Goal: Task Accomplishment & Management: Manage account settings

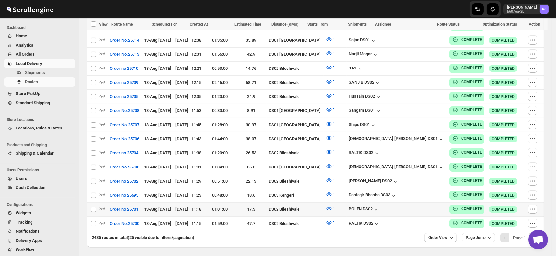
scroll to position [360, 0]
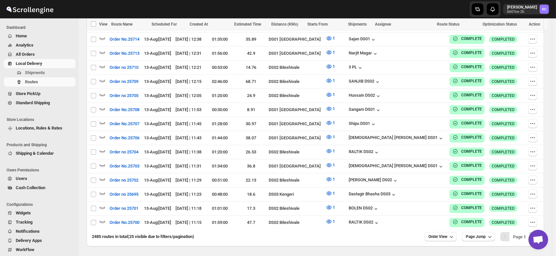
click at [537, 234] on icon "Next" at bounding box center [534, 237] width 7 height 7
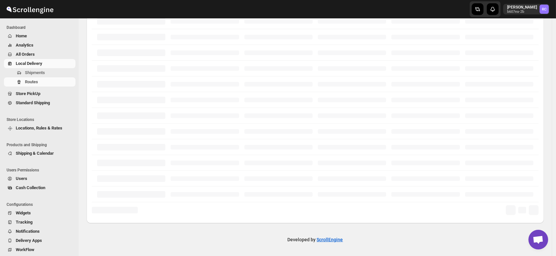
scroll to position [167, 0]
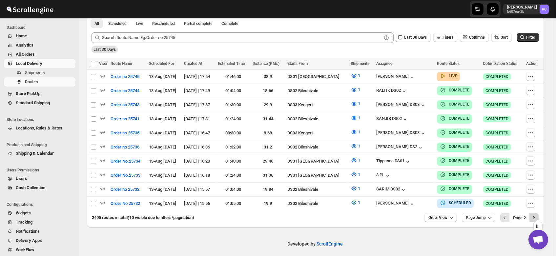
click at [537, 215] on icon "Next" at bounding box center [534, 218] width 7 height 7
click at [535, 215] on icon "Next" at bounding box center [534, 218] width 7 height 7
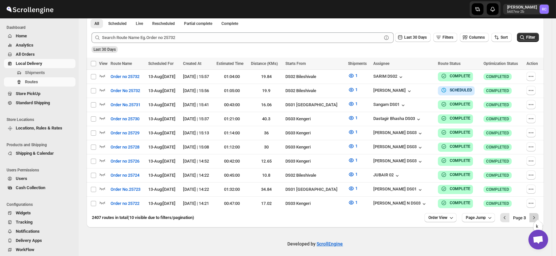
click at [537, 215] on icon "Next" at bounding box center [534, 218] width 7 height 7
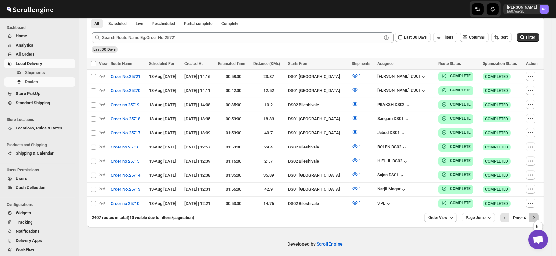
click at [537, 215] on icon "Next" at bounding box center [534, 218] width 7 height 7
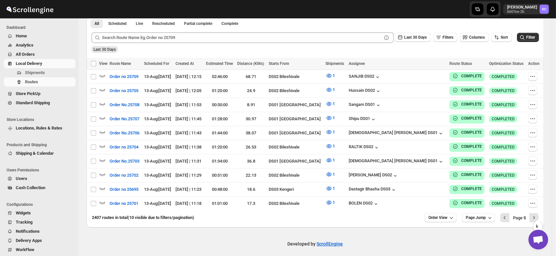
click at [537, 215] on icon "Next" at bounding box center [534, 218] width 7 height 7
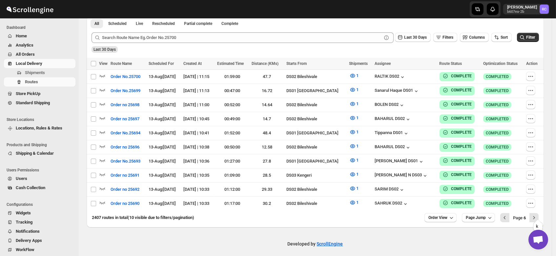
click at [537, 215] on icon "Next" at bounding box center [534, 218] width 7 height 7
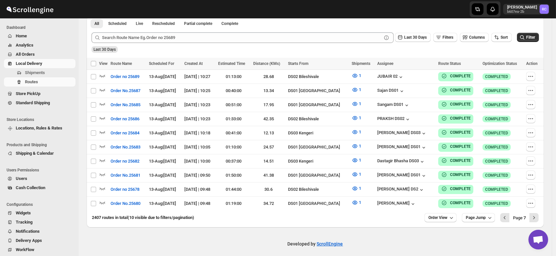
click at [23, 176] on span "Users" at bounding box center [21, 178] width 11 height 5
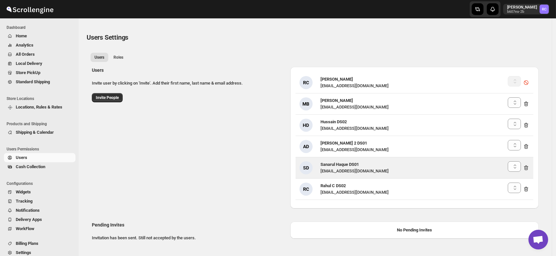
select select "637b767fbaab0276b10c91d5"
select select "637b767fbaab0276b10c91d8"
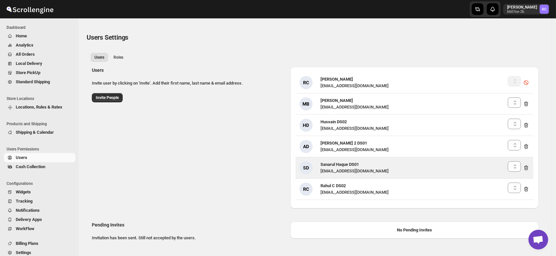
select select "637b767fbaab0276b10c91d5"
select select "637b767fbaab0276b10c91d8"
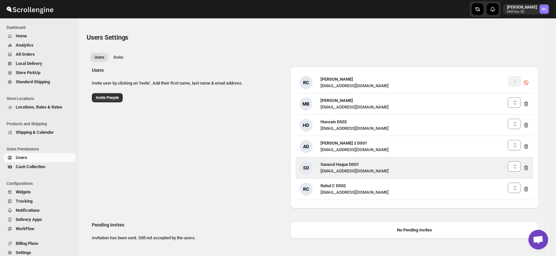
select select "637b767fbaab0276b10c91d8"
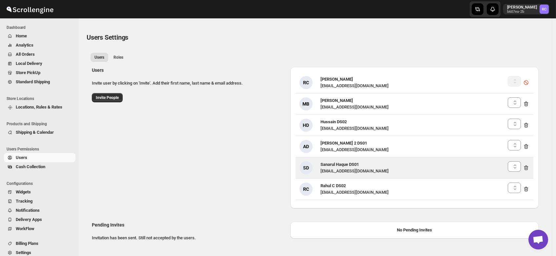
select select "637b767fbaab0276b10c91d8"
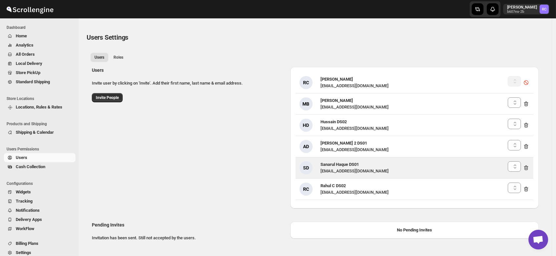
select select "637b767fbaab0276b10c91d8"
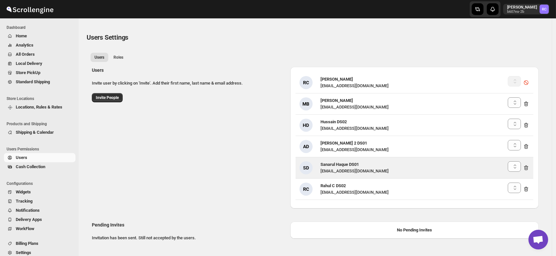
select select "637b767fbaab0276b10c91d8"
select select "637b767fbaab0276b10c91d5"
select select "637b767fbaab0276b10c91d8"
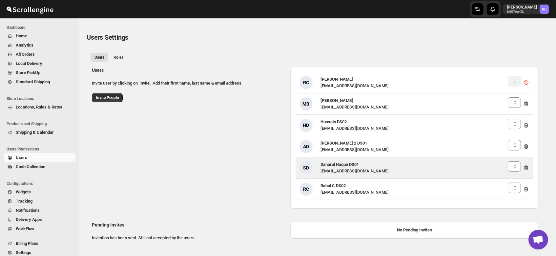
select select "637b767fbaab0276b10c91d8"
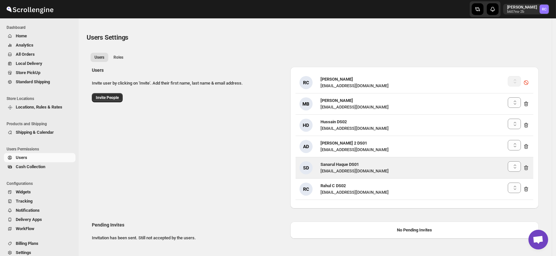
select select "637b767fbaab0276b10c91d8"
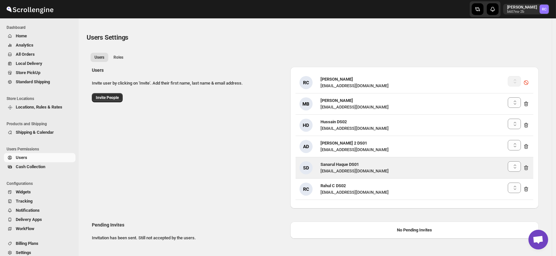
select select "637b767fbaab0276b10c91d8"
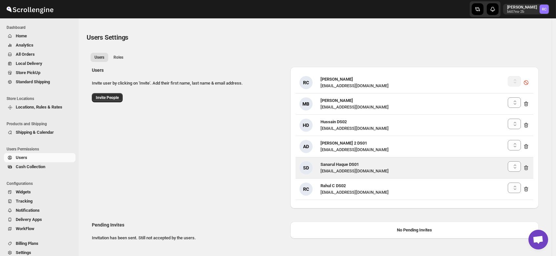
select select "637b767fbaab0276b10c91d8"
select select "637b767fbaab0276b10c91d5"
select select "637b767fbaab0276b10c91d8"
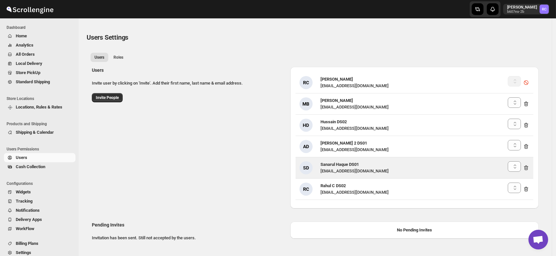
select select "637b767fbaab0276b10c91d5"
select select "637b767fbaab0276b10c91d8"
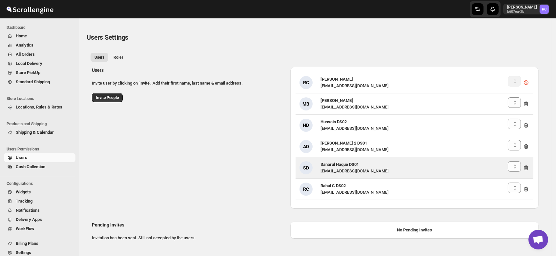
select select "637b767fbaab0276b10c91d8"
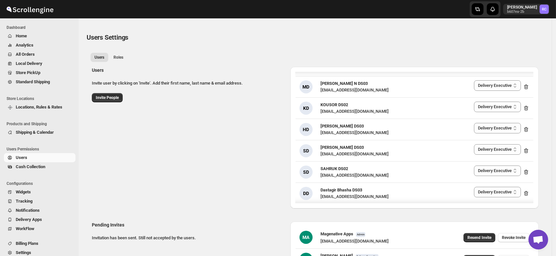
scroll to position [848, 0]
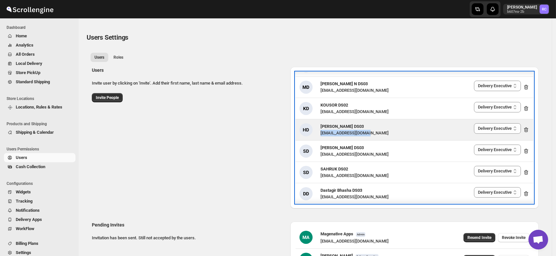
drag, startPoint x: 372, startPoint y: 131, endPoint x: 322, endPoint y: 135, distance: 50.4
click at [322, 135] on div "HD Hanumanth raju DS03 pafeha7126@fuasha.com Admin Manager Delivery Executive D…" at bounding box center [415, 129] width 238 height 21
copy div "pafeha7126@fuasha.com"
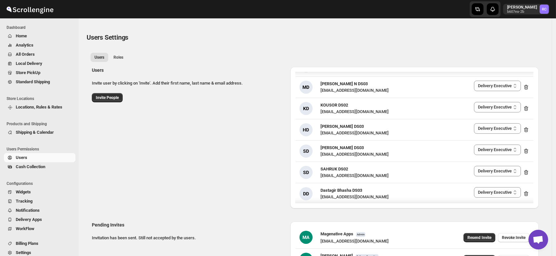
click at [260, 136] on div "Users Invite user by clicking on 'Invite'. Add their first name, last name & em…" at bounding box center [313, 135] width 452 height 147
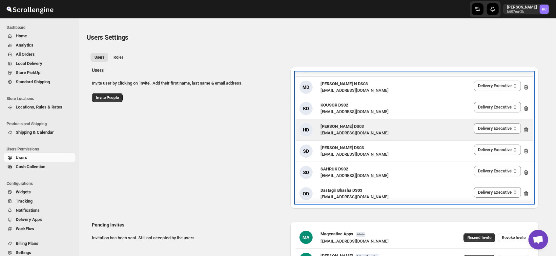
click at [348, 131] on div "pafeha7126@fuasha.com" at bounding box center [354, 133] width 68 height 7
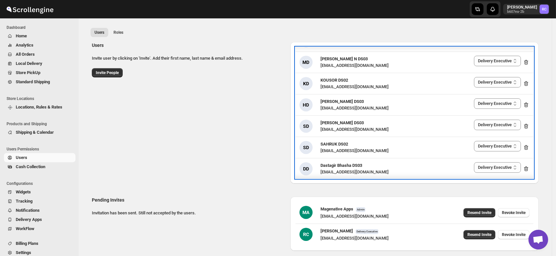
scroll to position [23, 0]
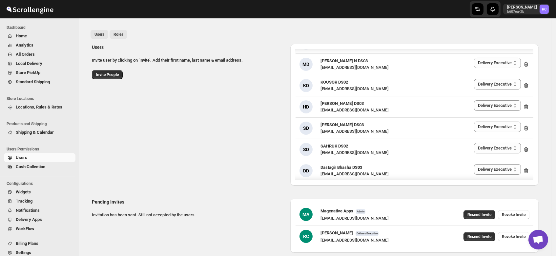
click at [118, 37] on span "Roles" at bounding box center [119, 34] width 10 height 5
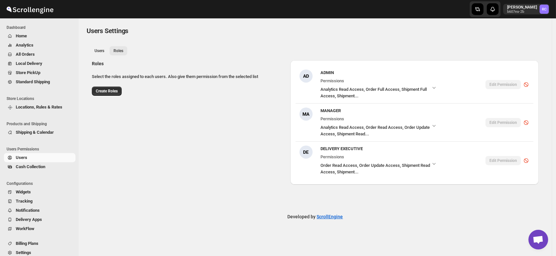
scroll to position [7, 0]
click at [100, 51] on span "Users" at bounding box center [99, 50] width 10 height 5
select select "637b767fbaab0276b10c91d8"
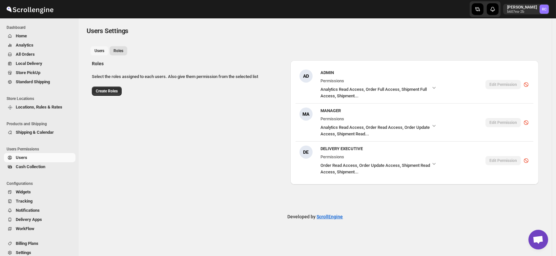
select select "637b767fbaab0276b10c91d8"
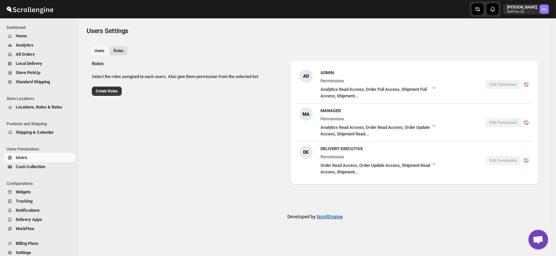
select select "637b767fbaab0276b10c91d8"
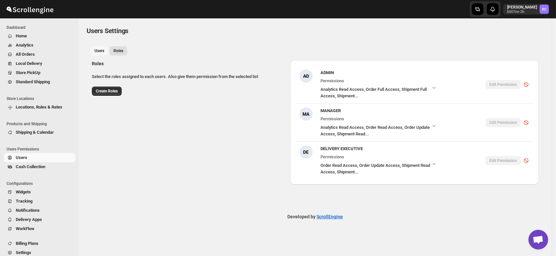
select select "637b767fbaab0276b10c91d8"
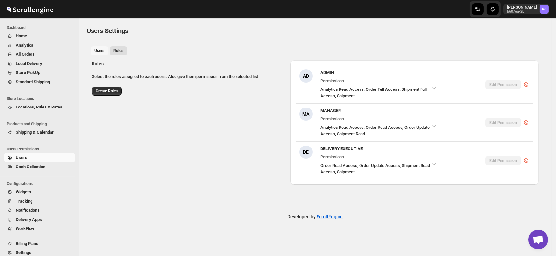
select select "637b767fbaab0276b10c91d8"
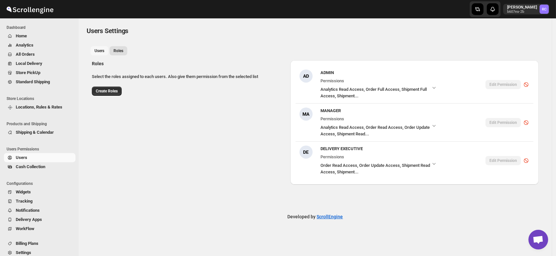
select select "637b767fbaab0276b10c91d8"
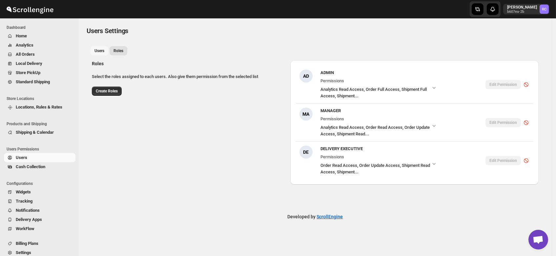
select select "637b767fbaab0276b10c91d8"
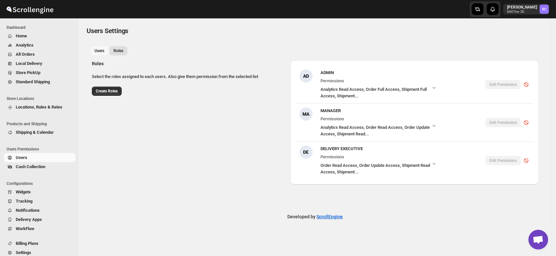
select select "637b767fbaab0276b10c91d8"
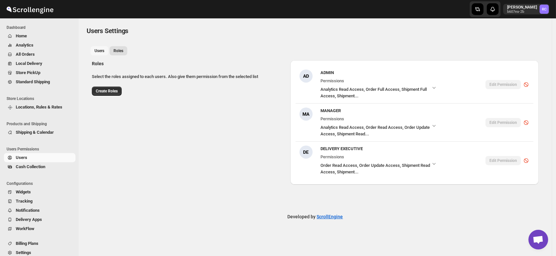
select select "637b767fbaab0276b10c91d8"
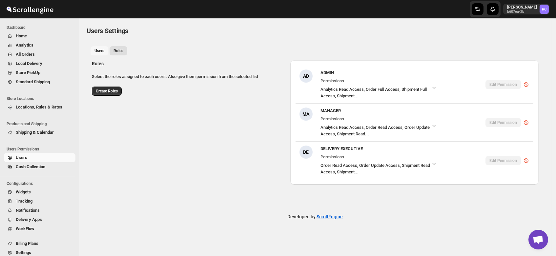
select select "637b767fbaab0276b10c91d8"
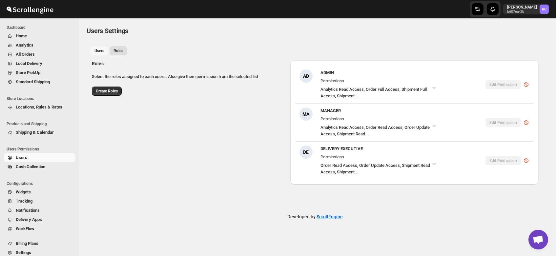
select select "637b767fbaab0276b10c91d8"
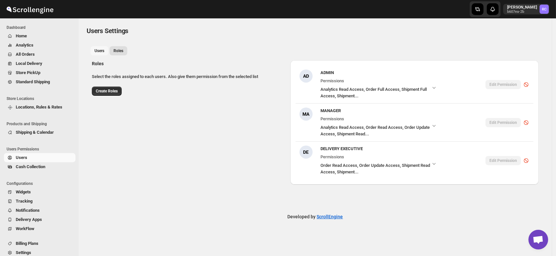
select select "637b767fbaab0276b10c91d8"
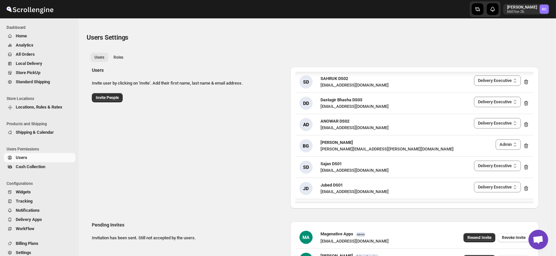
scroll to position [939, 0]
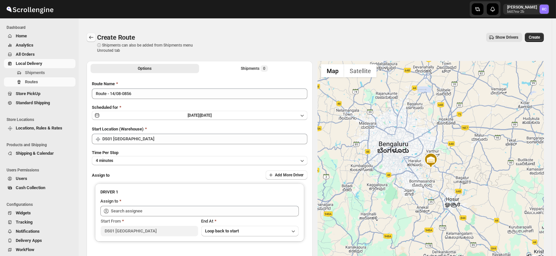
click at [92, 34] on icon "Routes" at bounding box center [91, 37] width 7 height 7
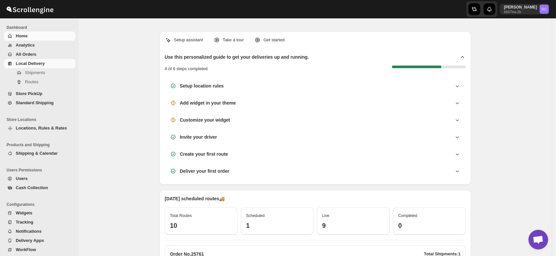
click at [27, 66] on span "Local Delivery" at bounding box center [30, 63] width 29 height 5
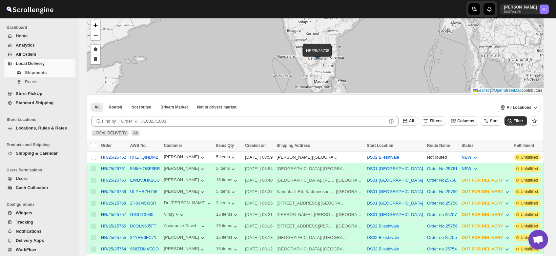
click at [18, 181] on span "Users" at bounding box center [22, 178] width 12 height 5
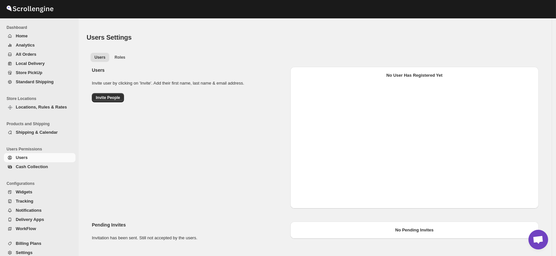
select select "637b767fbaab0276b10c91d8"
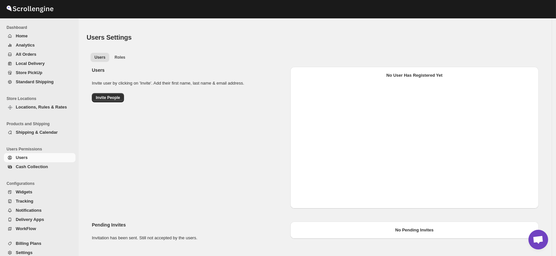
select select "637b767fbaab0276b10c91d8"
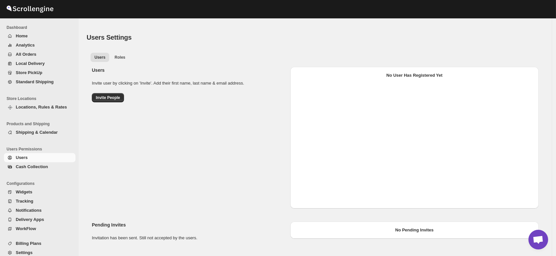
select select "637b767fbaab0276b10c91d8"
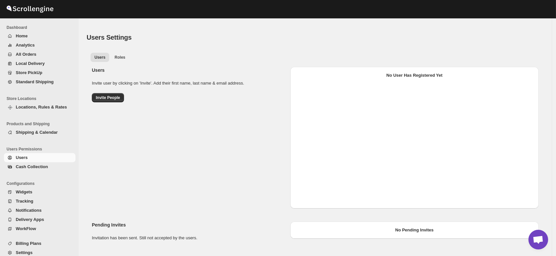
select select "637b767fbaab0276b10c91d8"
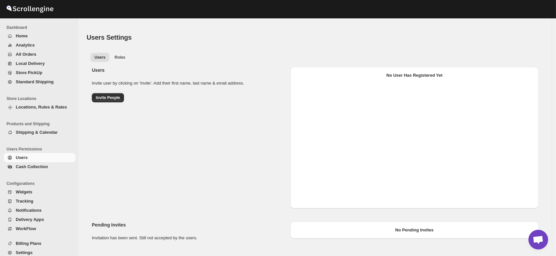
select select "637b767fbaab0276b10c91d8"
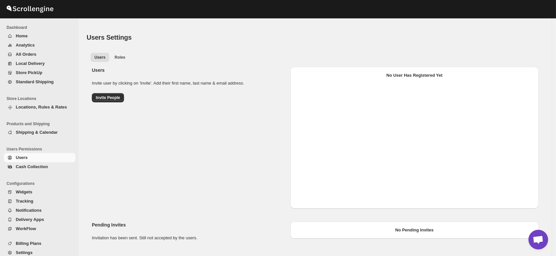
select select "637b767fbaab0276b10c91d8"
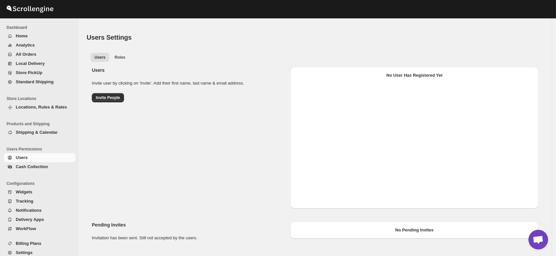
select select "637b767fbaab0276b10c91d8"
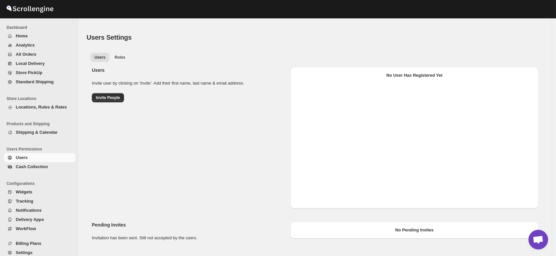
select select "637b767fbaab0276b10c91d8"
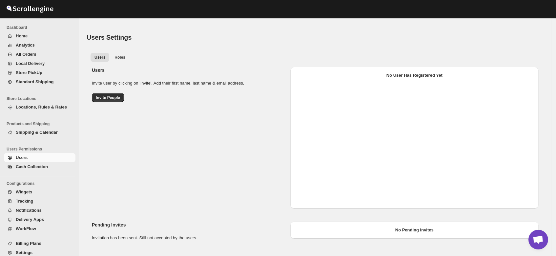
select select "637b767fbaab0276b10c91d8"
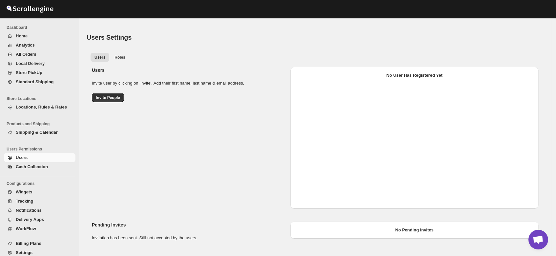
select select "637b767fbaab0276b10c91d8"
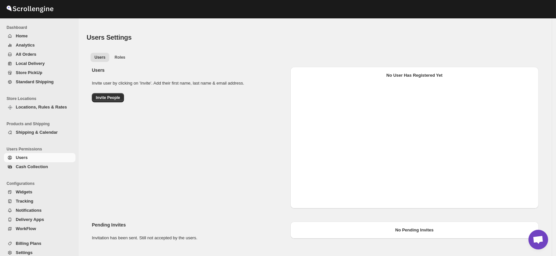
select select "637b767fbaab0276b10c91d8"
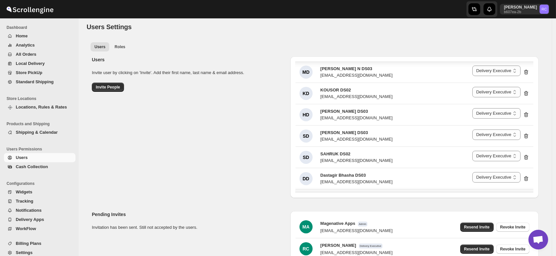
scroll to position [850, 0]
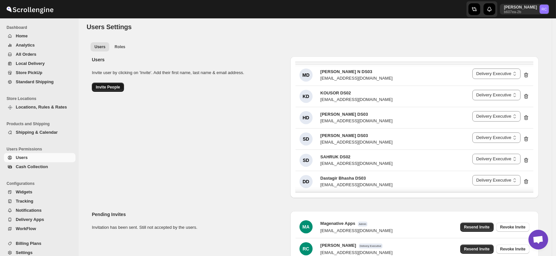
click at [105, 89] on span "Invite People" at bounding box center [108, 87] width 24 height 5
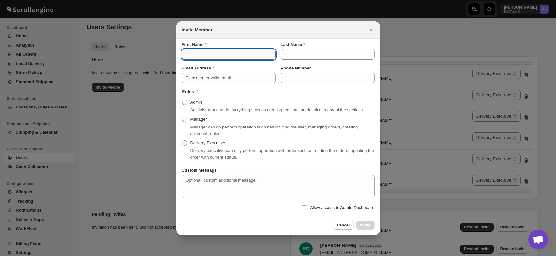
click at [198, 52] on input "First Name" at bounding box center [229, 54] width 94 height 10
type input "B"
type input "Hanumanth Raju"
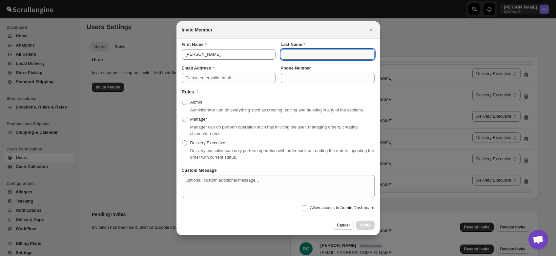
click at [294, 55] on input "Last Name" at bounding box center [328, 54] width 94 height 10
type input "DS03"
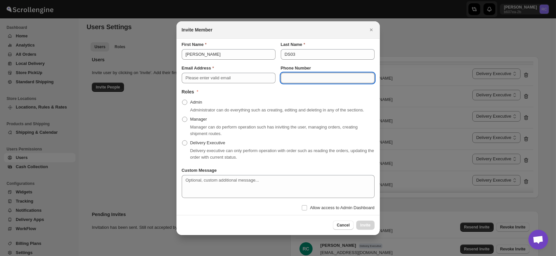
click at [301, 75] on input "Phone Number" at bounding box center [328, 78] width 94 height 10
type input "6366049286"
click at [186, 143] on span ":rr4:" at bounding box center [184, 142] width 5 height 5
click at [182, 141] on input "Delivery Executive" at bounding box center [182, 140] width 0 height 0
radio input "true"
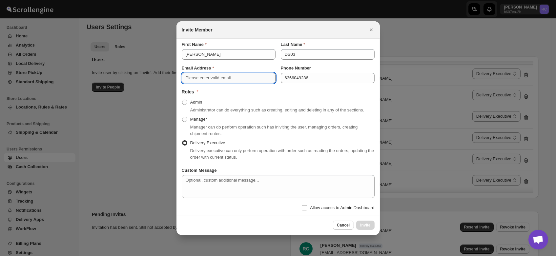
click at [208, 76] on input "Email Address" at bounding box center [229, 78] width 94 height 10
paste input "[EMAIL_ADDRESS][DOMAIN_NAME]"
type input "[EMAIL_ADDRESS][DOMAIN_NAME]"
click at [367, 224] on span "Invite" at bounding box center [365, 225] width 10 height 5
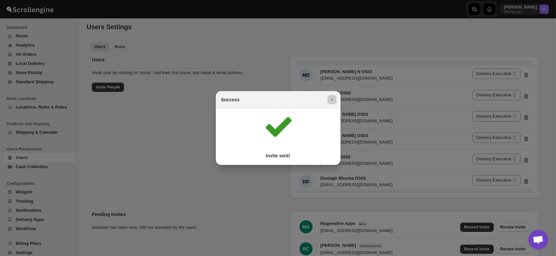
click at [180, 51] on div at bounding box center [278, 128] width 556 height 256
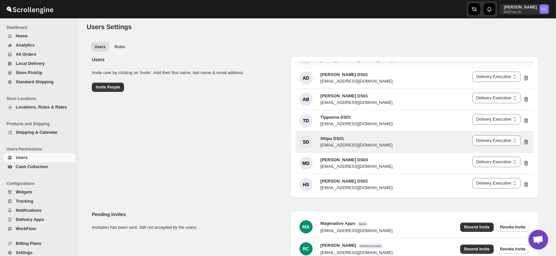
scroll to position [76, 0]
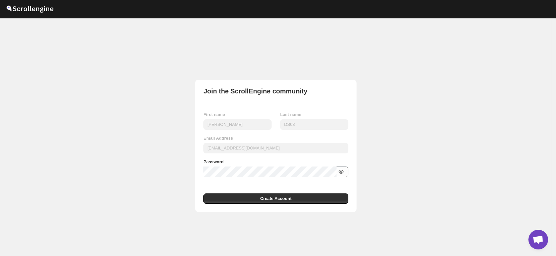
click at [343, 172] on icon "button" at bounding box center [341, 172] width 7 height 7
click at [285, 199] on span "Create Account" at bounding box center [275, 199] width 31 height 7
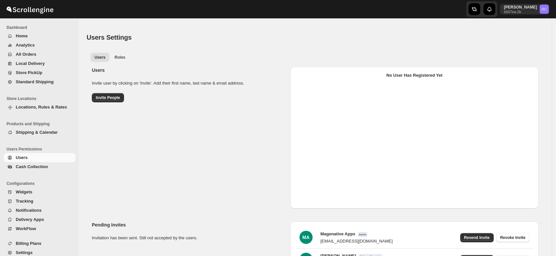
scroll to position [55, 0]
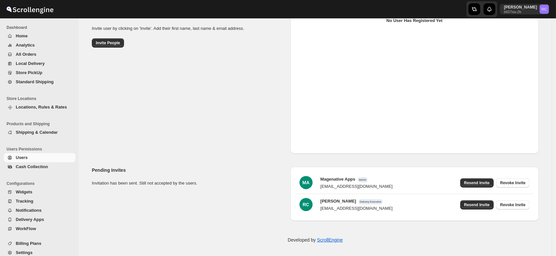
select select "637b767fbaab0276b10c91d8"
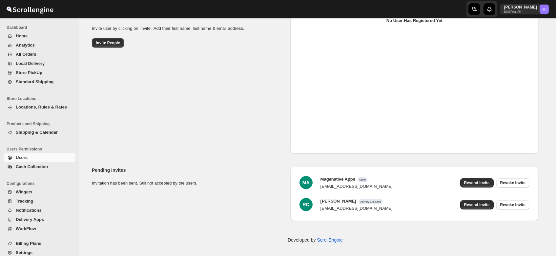
select select "637b767fbaab0276b10c91d8"
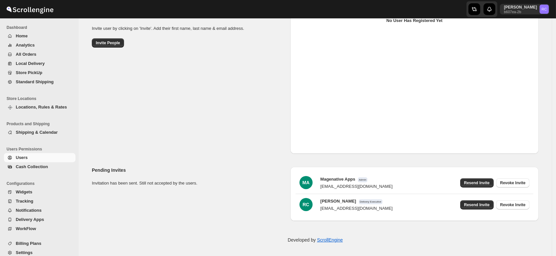
select select "637b767fbaab0276b10c91d8"
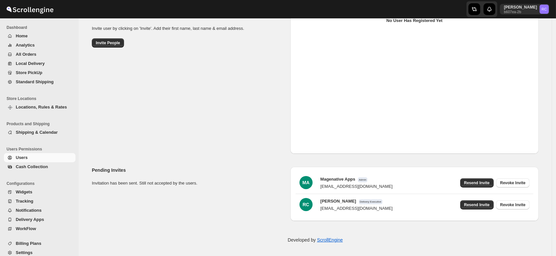
select select "637b767fbaab0276b10c91d8"
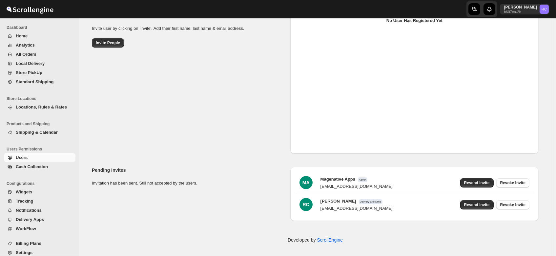
select select "637b767fbaab0276b10c91d8"
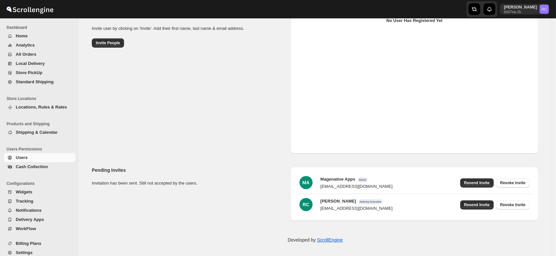
select select "637b767fbaab0276b10c91d8"
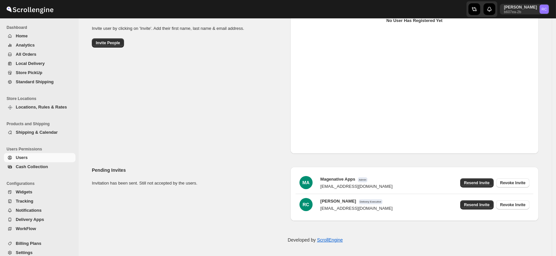
select select "637b767fbaab0276b10c91d8"
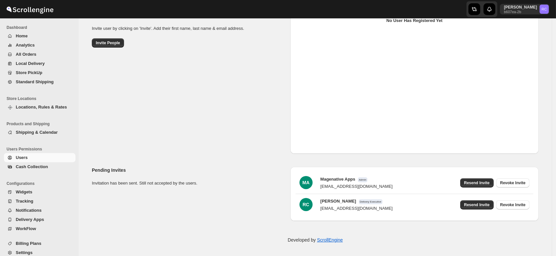
select select "637b767fbaab0276b10c91d8"
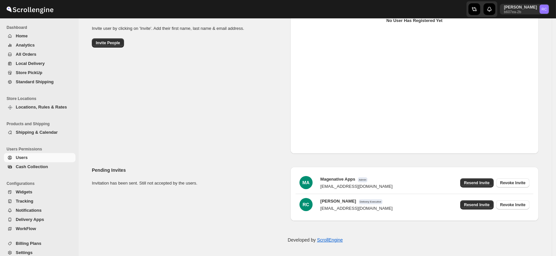
select select "637b767fbaab0276b10c91d8"
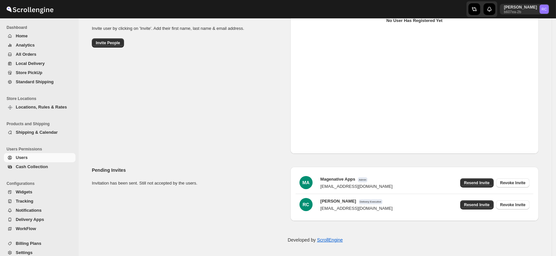
select select "637b767fbaab0276b10c91d8"
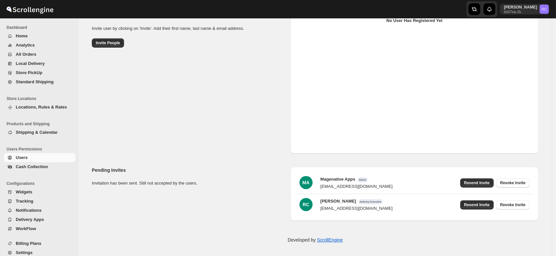
select select "637b767fbaab0276b10c91d8"
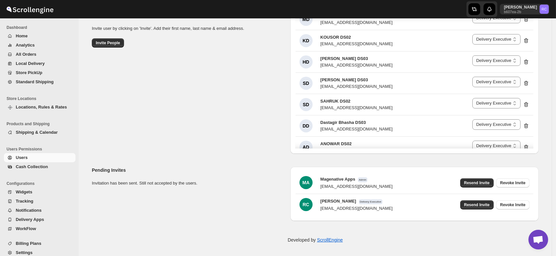
scroll to position [861, 0]
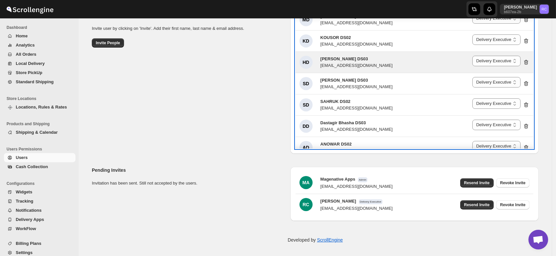
click at [527, 60] on icon at bounding box center [526, 62] width 7 height 7
select select "637b767fbaab0276b10c91d5"
select select "637b767fbaab0276b10c91d8"
select select "637b767fbaab0276b10c91d5"
select select "637b767fbaab0276b10c91d8"
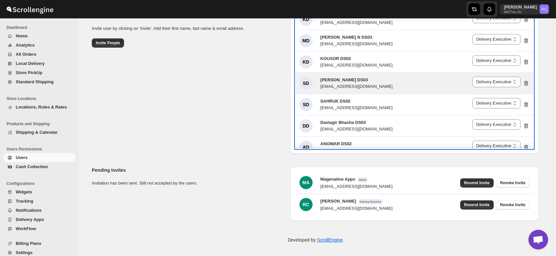
scroll to position [841, 0]
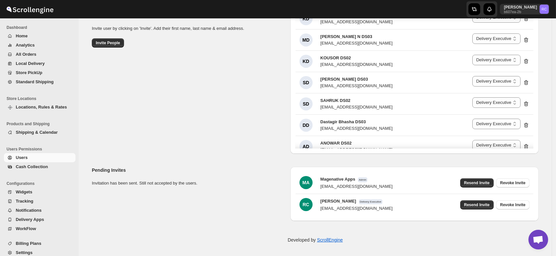
click at [197, 91] on div "Users Invite user by clicking on 'Invite'. Add their first name, last name & em…" at bounding box center [313, 80] width 452 height 147
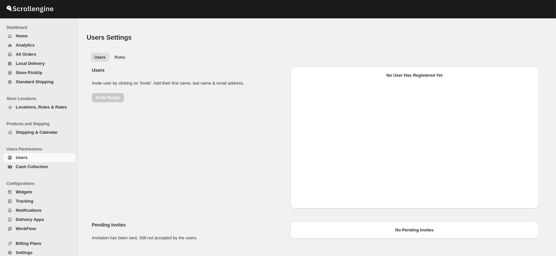
select select "637b767fbaab0276b10c91d8"
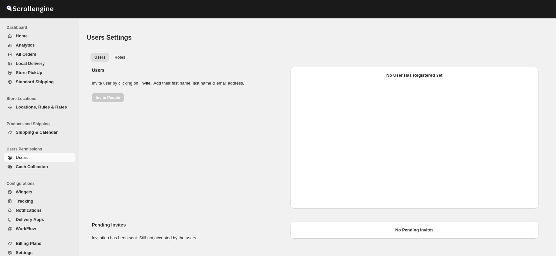
select select "637b767fbaab0276b10c91d8"
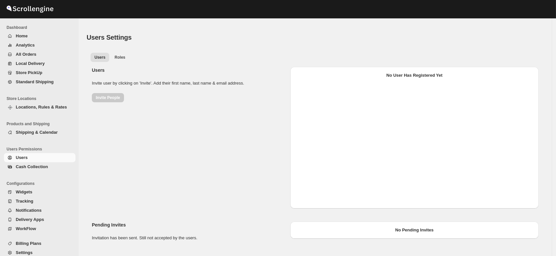
select select "637b767fbaab0276b10c91d8"
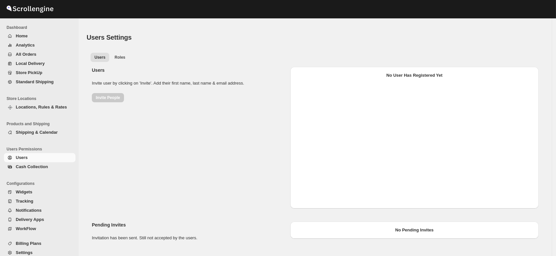
select select "637b767fbaab0276b10c91d8"
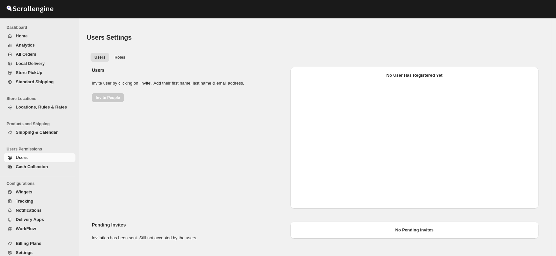
select select "637b767fbaab0276b10c91d8"
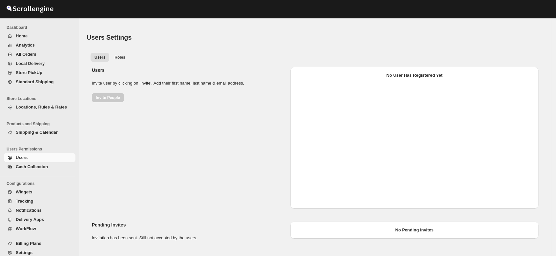
select select "637b767fbaab0276b10c91d8"
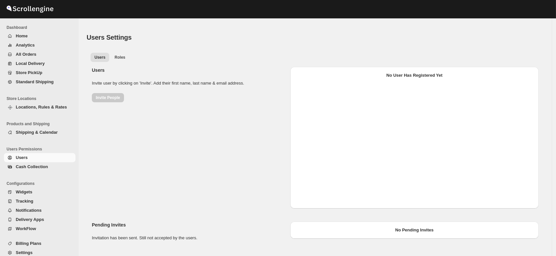
select select "637b767fbaab0276b10c91d8"
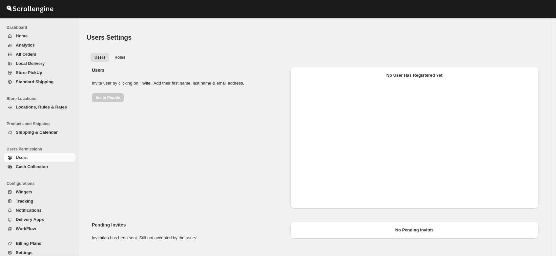
select select "637b767fbaab0276b10c91d8"
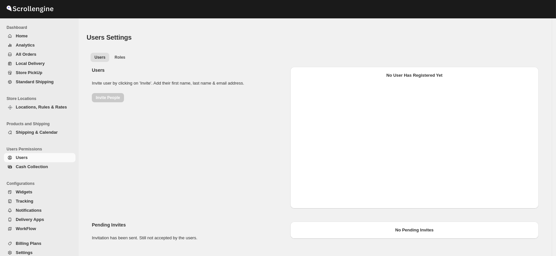
select select "637b767fbaab0276b10c91d8"
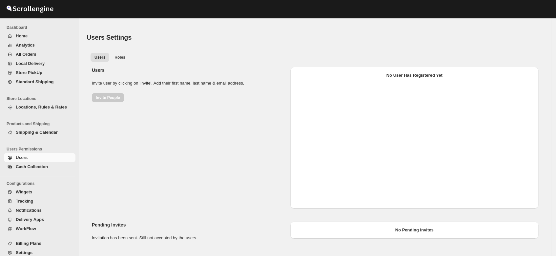
select select "637b767fbaab0276b10c91d8"
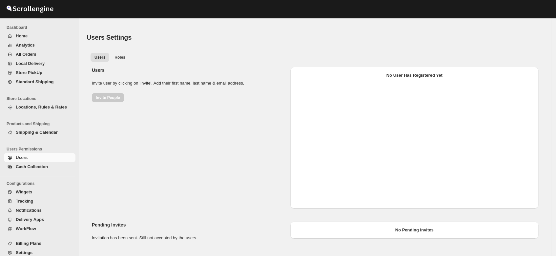
select select "637b767fbaab0276b10c91d8"
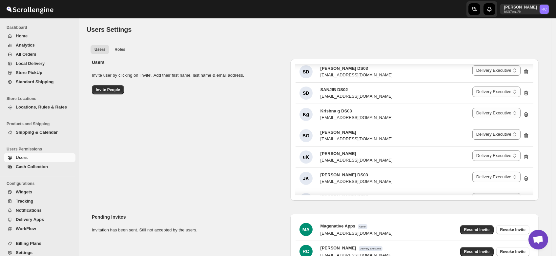
scroll to position [621, 0]
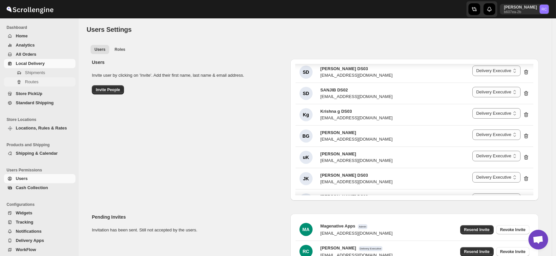
click at [24, 81] on button "Routes" at bounding box center [40, 81] width 72 height 9
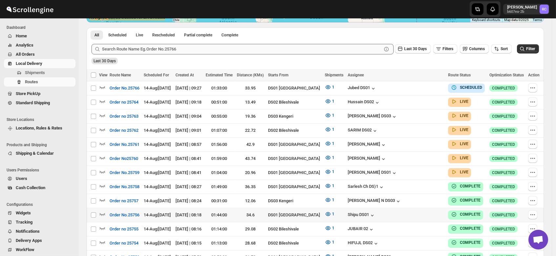
scroll to position [147, 0]
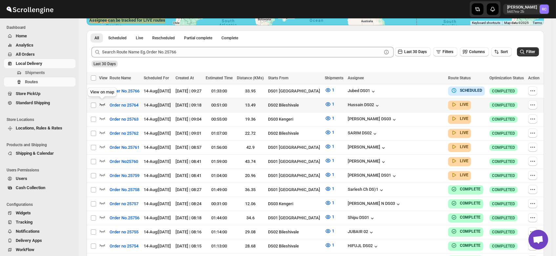
click at [102, 102] on icon "button" at bounding box center [102, 104] width 7 height 7
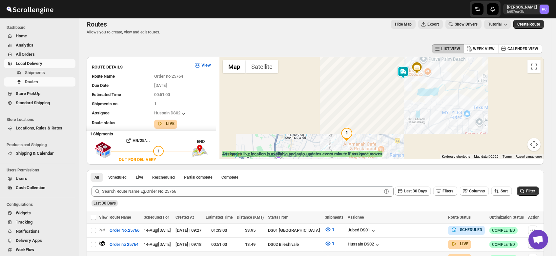
scroll to position [0, 0]
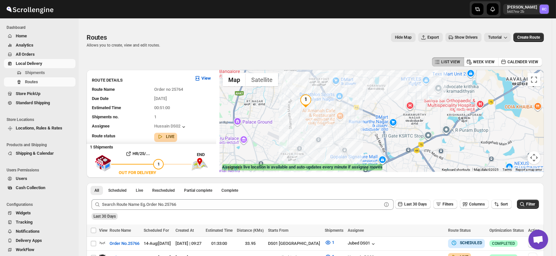
drag, startPoint x: 370, startPoint y: 130, endPoint x: 328, endPoint y: 83, distance: 63.4
click at [328, 83] on div at bounding box center [381, 121] width 324 height 102
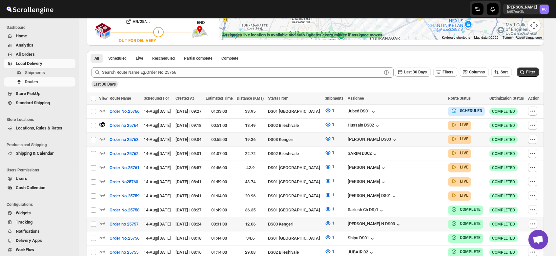
scroll to position [132, 0]
click at [102, 150] on icon "button" at bounding box center [102, 153] width 7 height 7
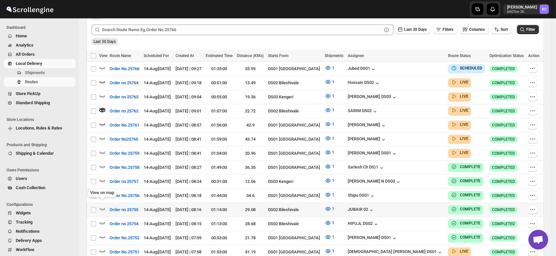
scroll to position [175, 0]
click at [102, 206] on icon "button" at bounding box center [102, 209] width 7 height 7
